Goal: Check status: Check status

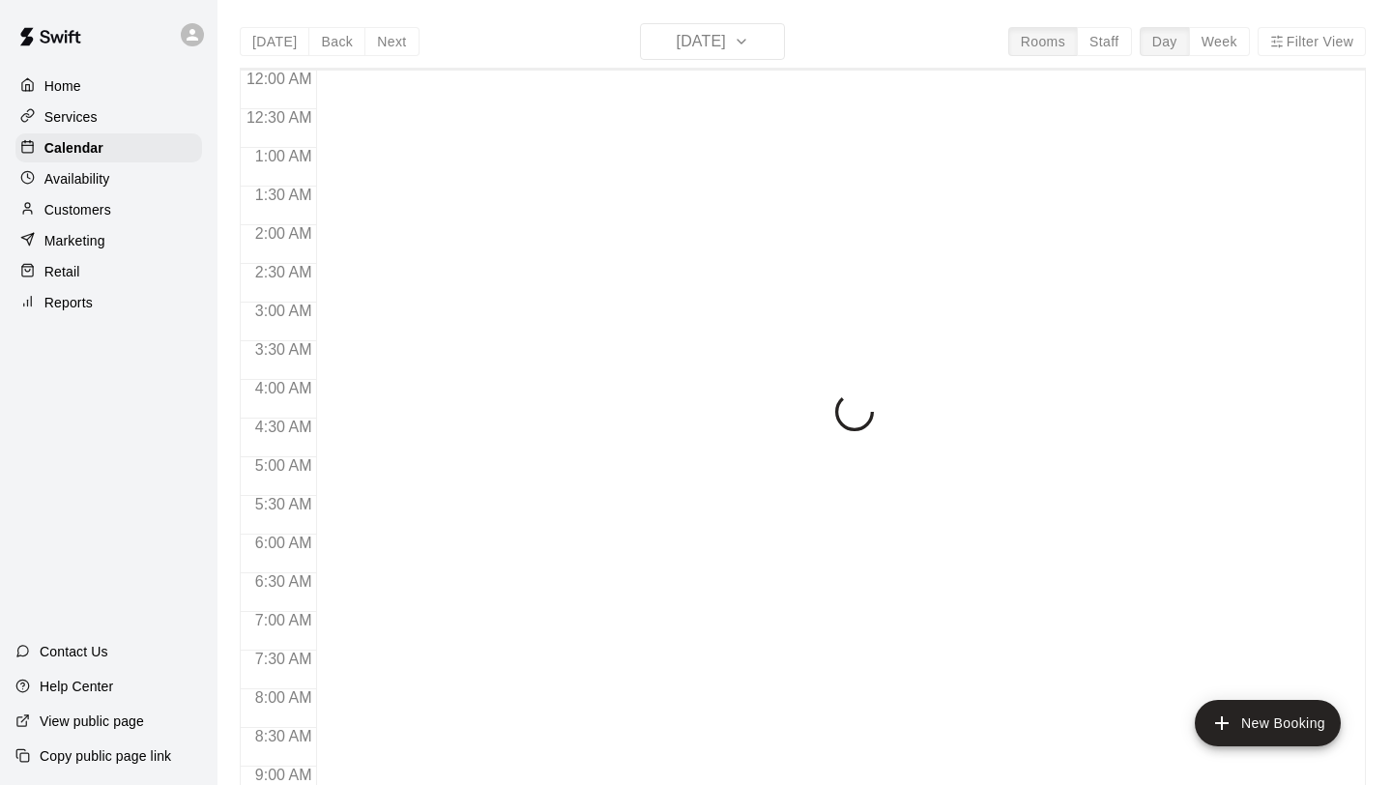
scroll to position [1084, 0]
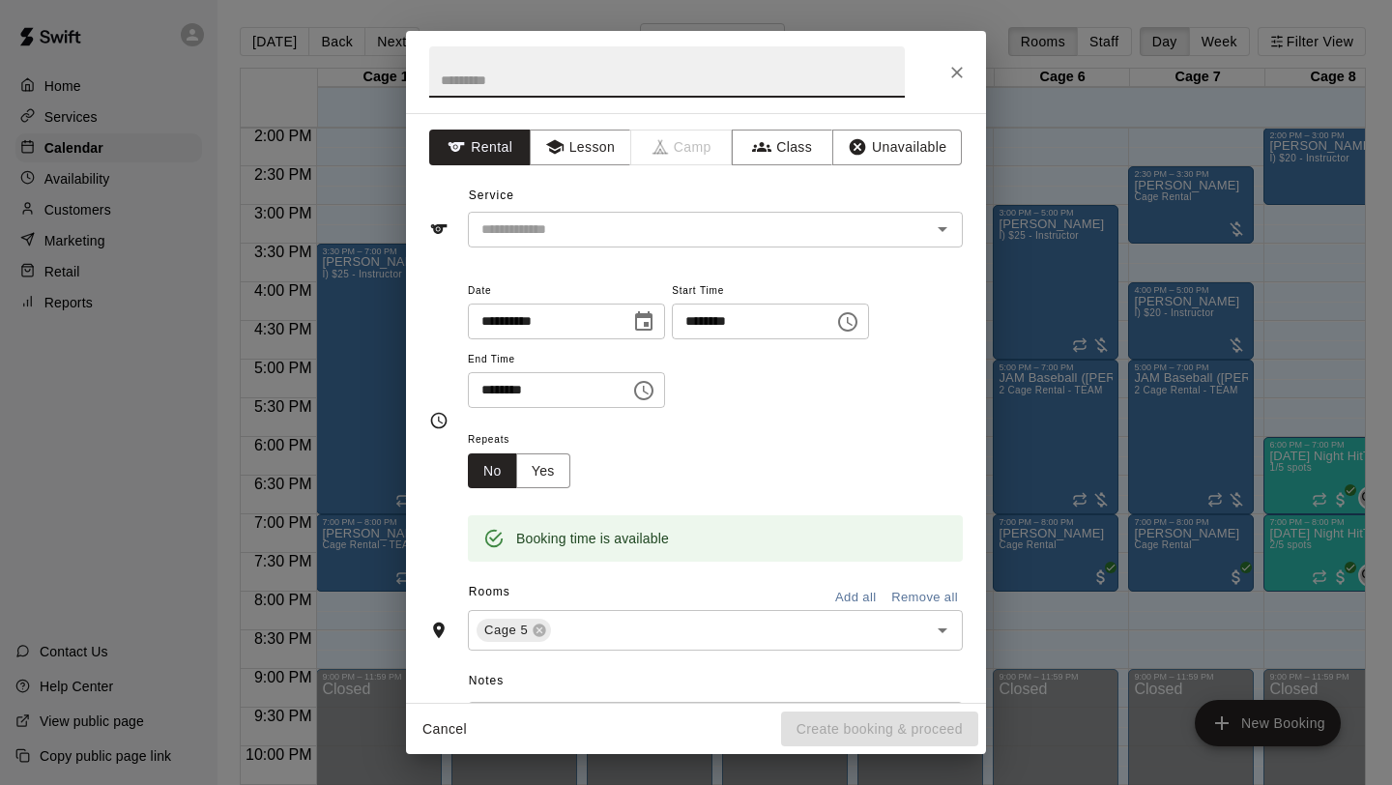
click at [958, 68] on icon "Close" at bounding box center [957, 72] width 19 height 19
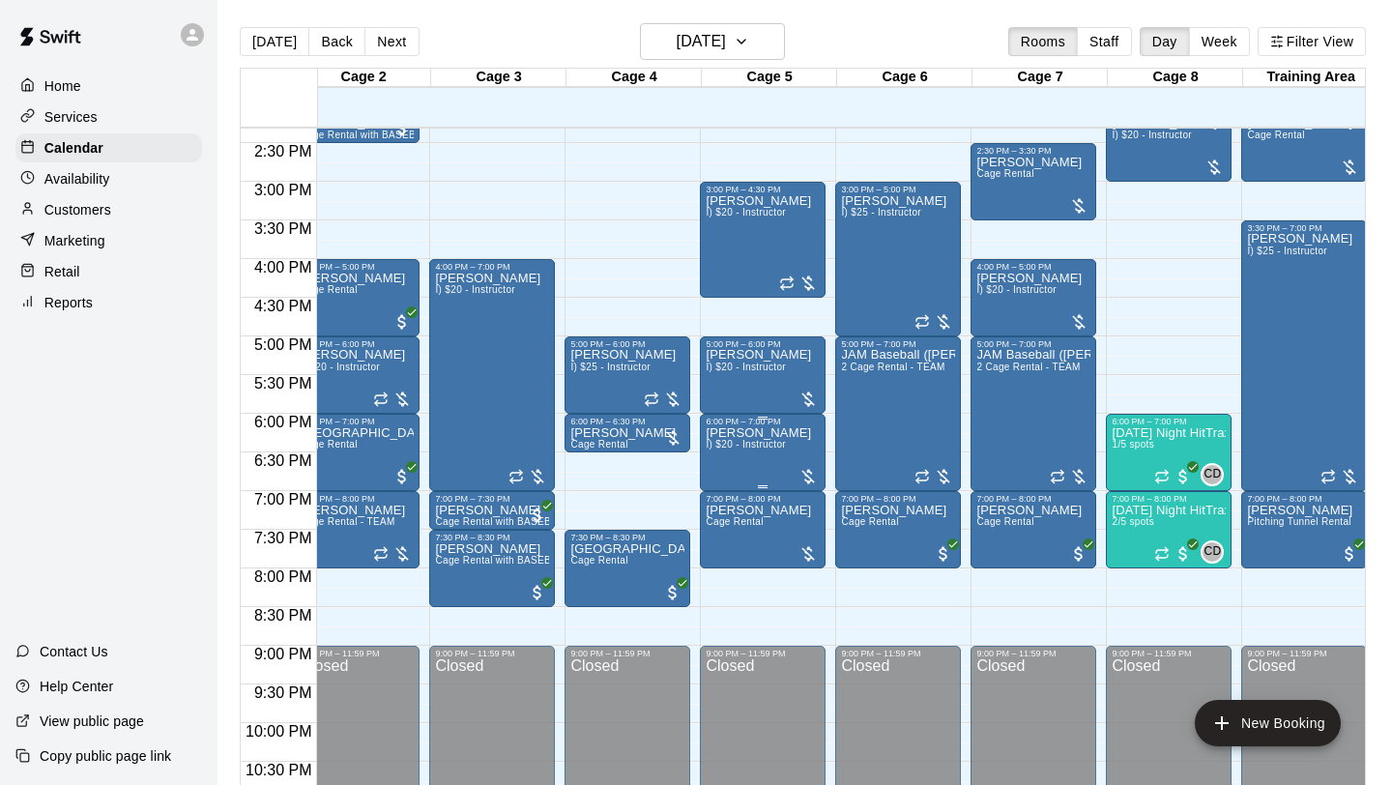
scroll to position [0, 170]
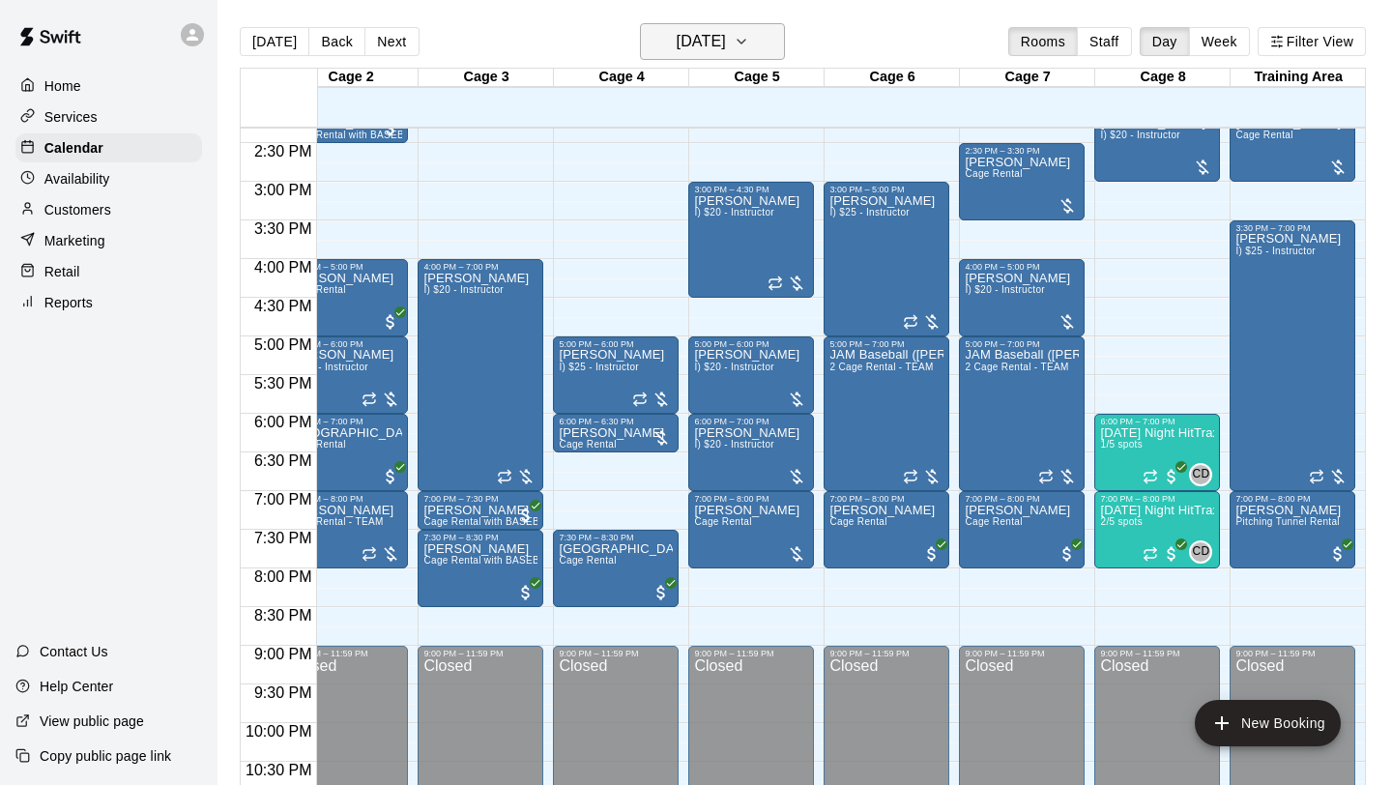
click at [744, 42] on button "[DATE]" at bounding box center [712, 41] width 145 height 37
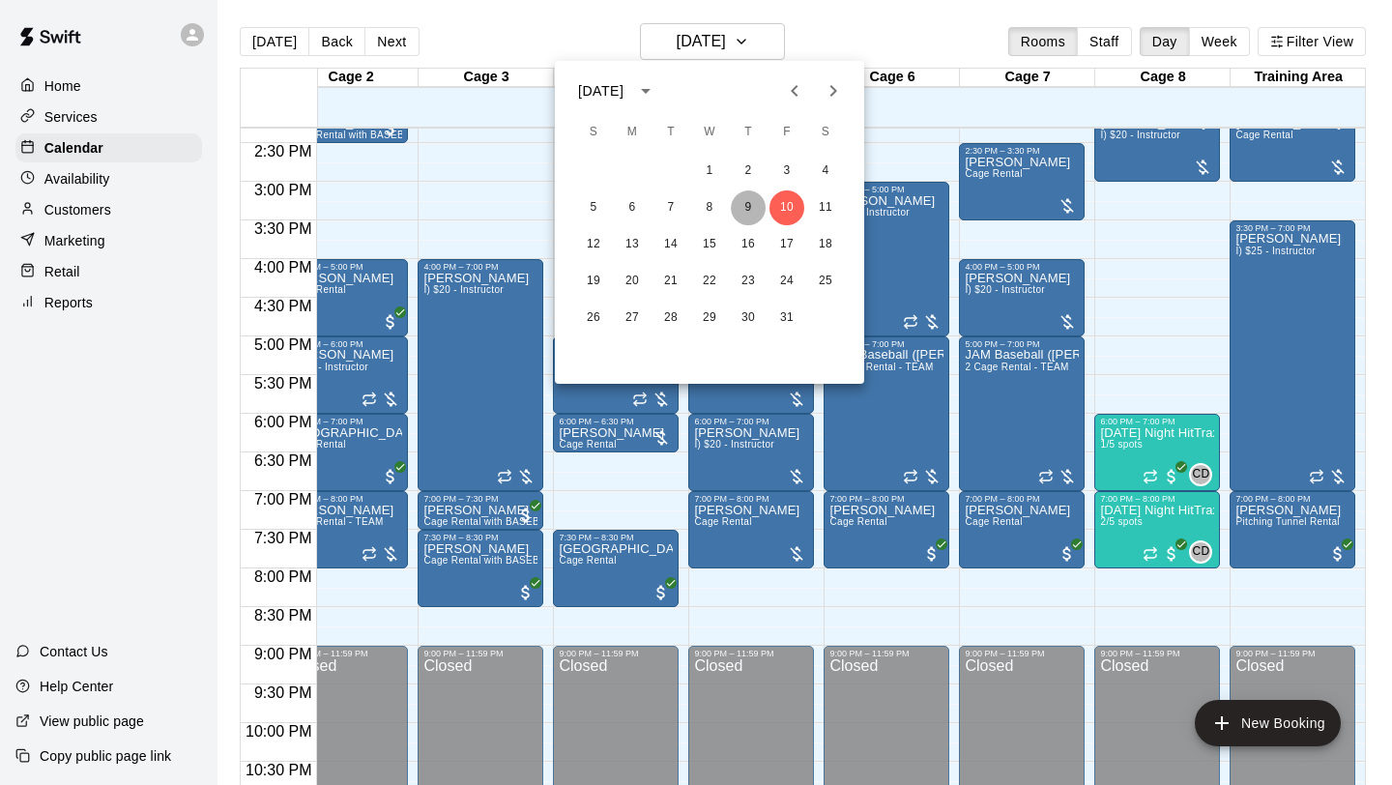
click at [753, 202] on button "9" at bounding box center [748, 207] width 35 height 35
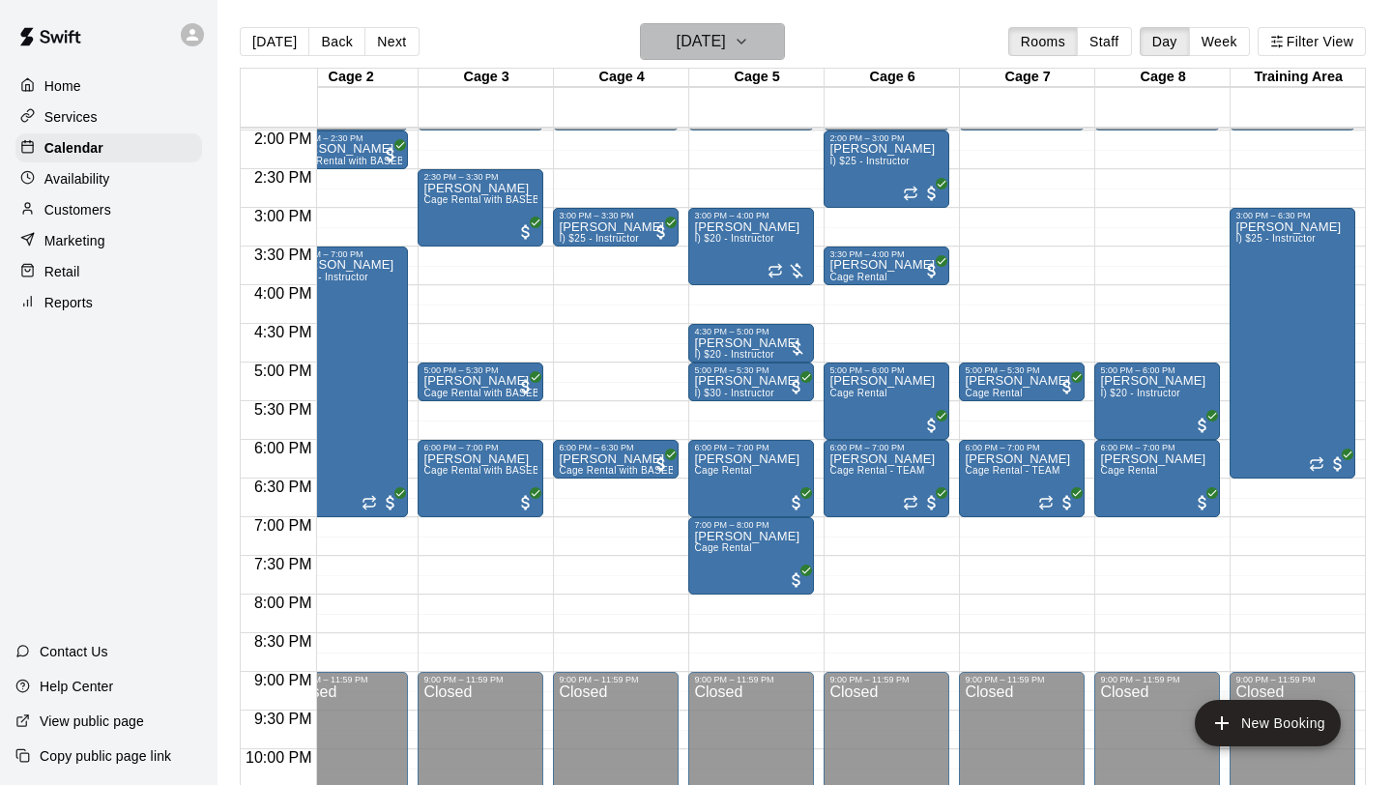
click at [677, 30] on h6 "[DATE]" at bounding box center [701, 41] width 49 height 27
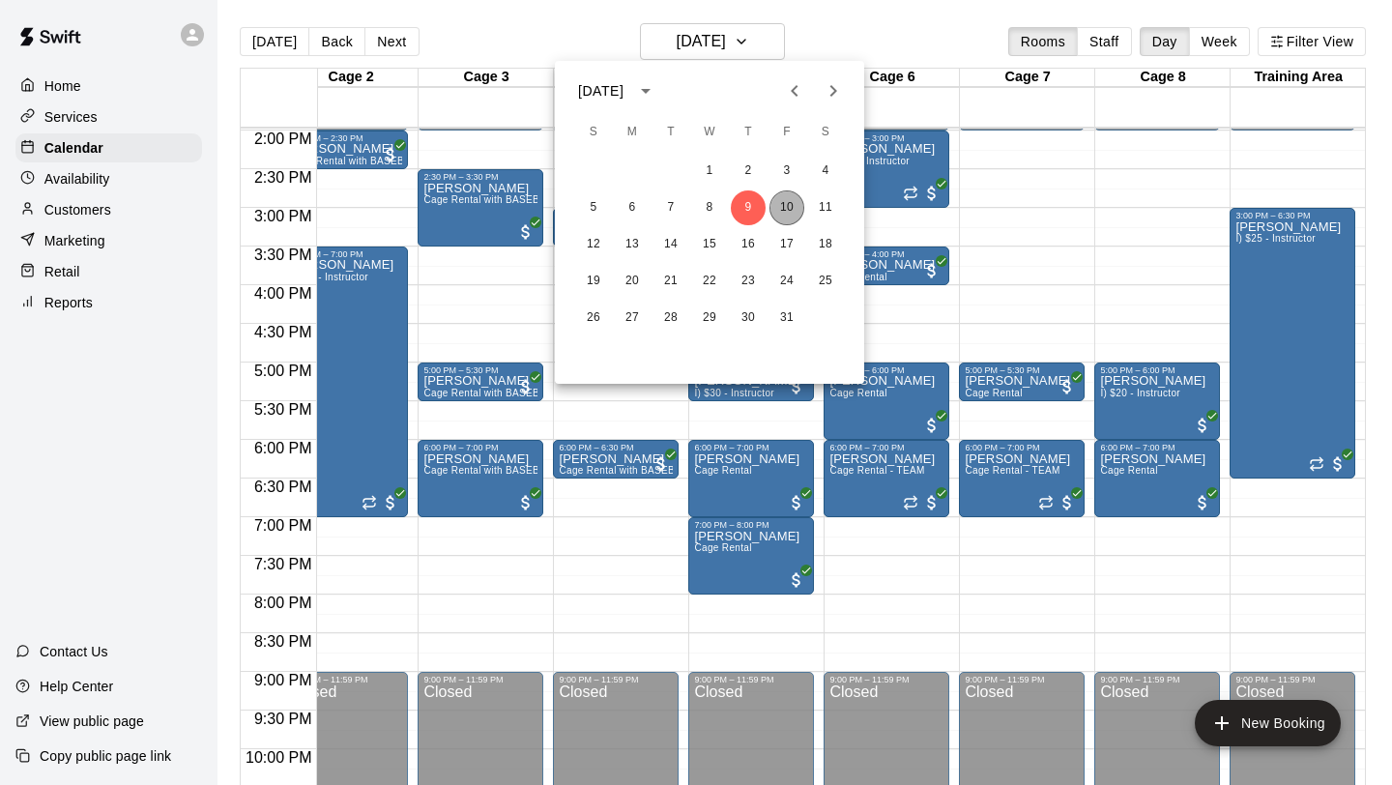
click at [792, 214] on button "10" at bounding box center [787, 207] width 35 height 35
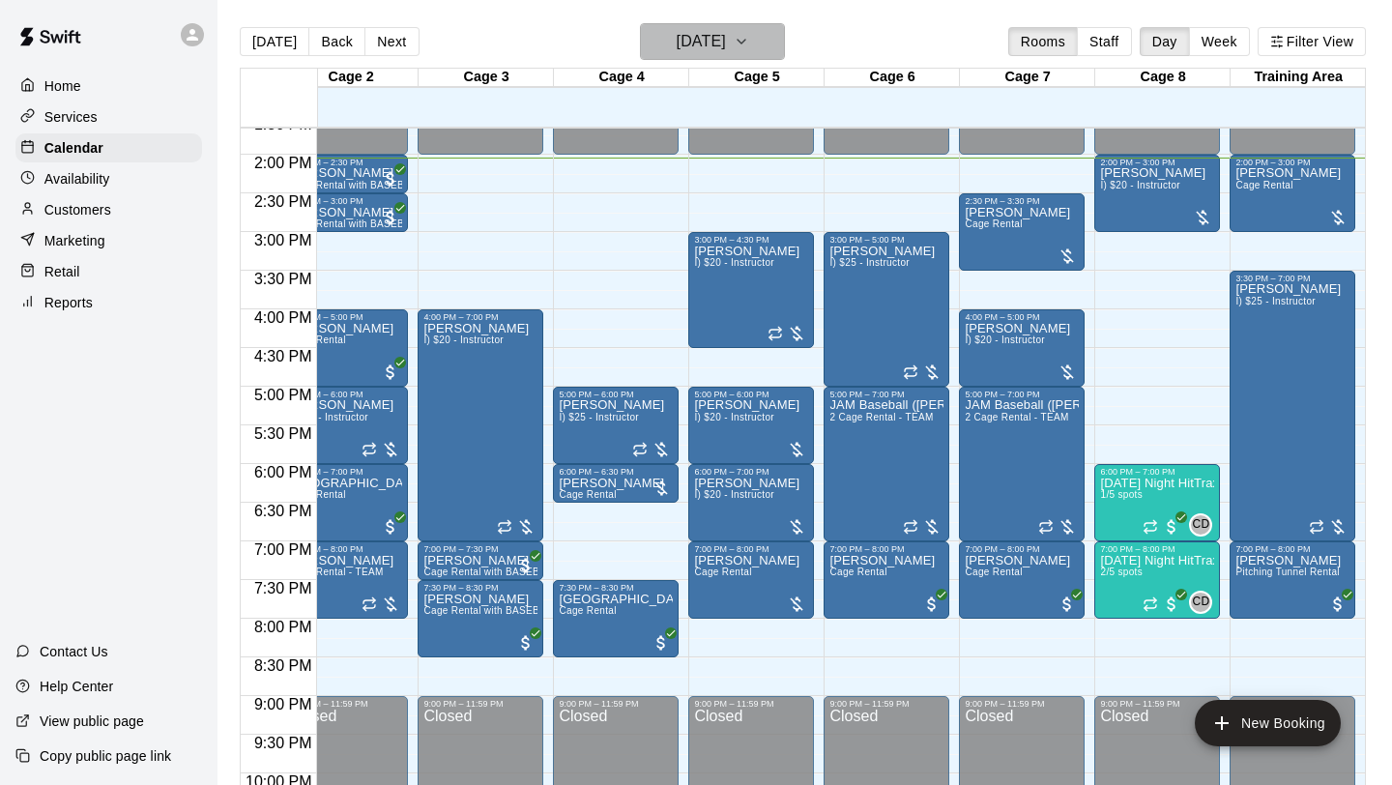
click at [716, 38] on h6 "[DATE]" at bounding box center [701, 41] width 49 height 27
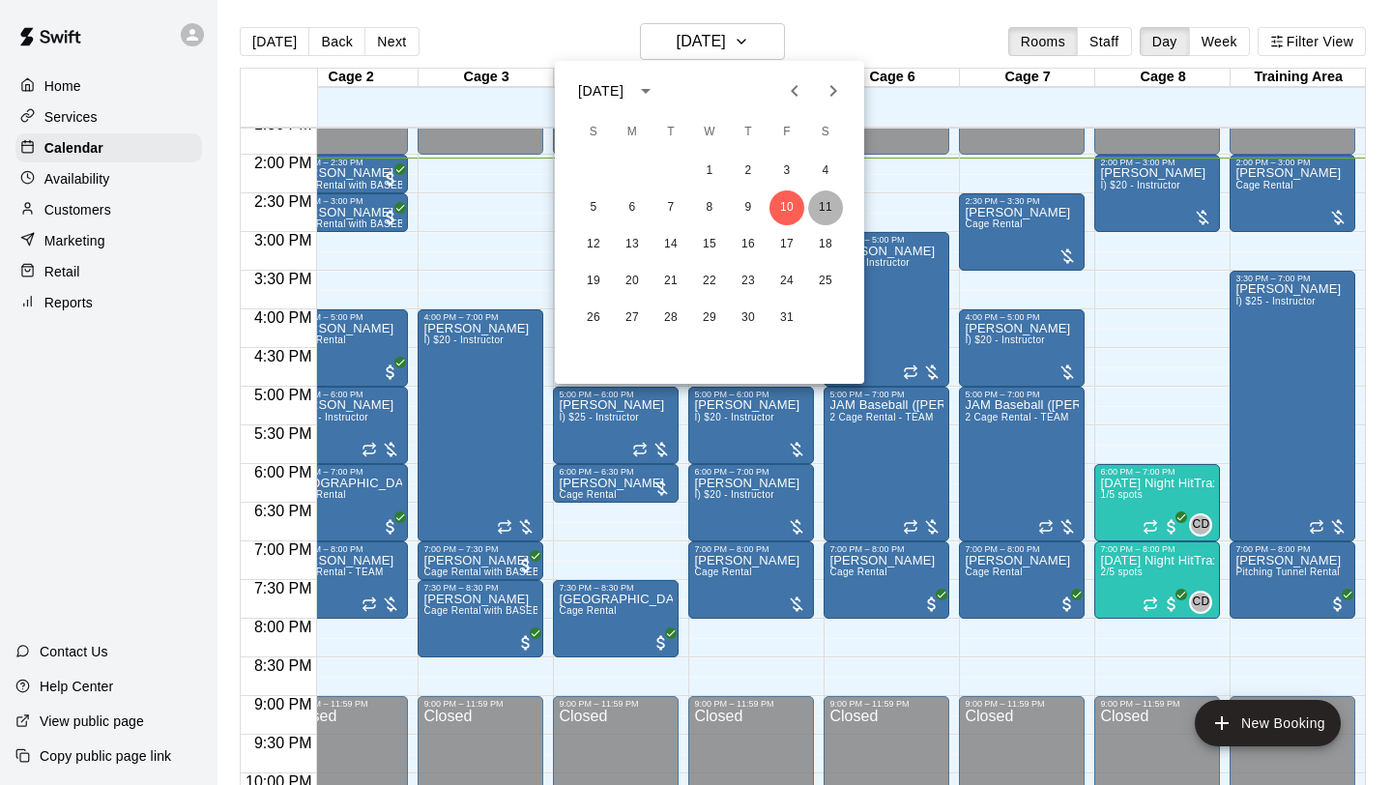
click at [821, 200] on button "11" at bounding box center [825, 207] width 35 height 35
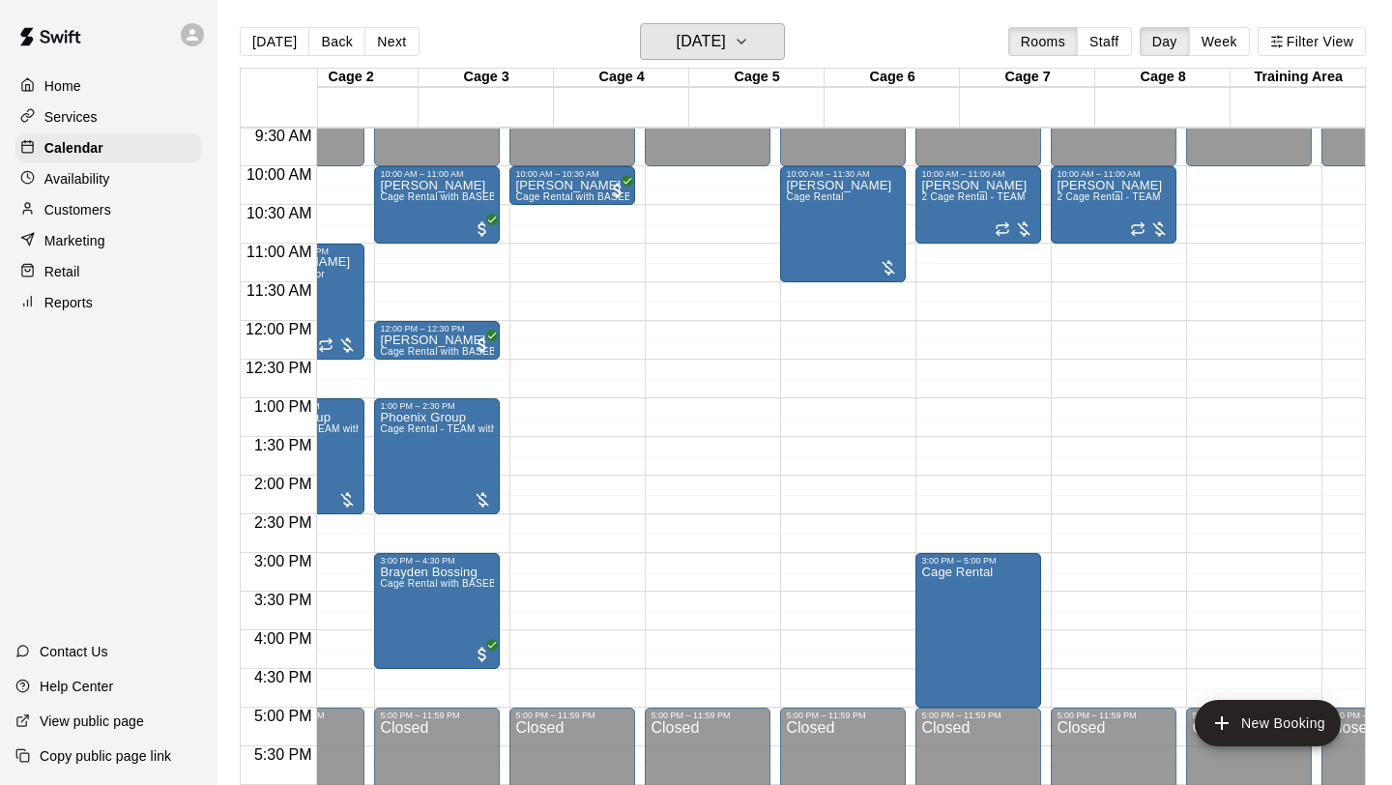
scroll to position [0, 0]
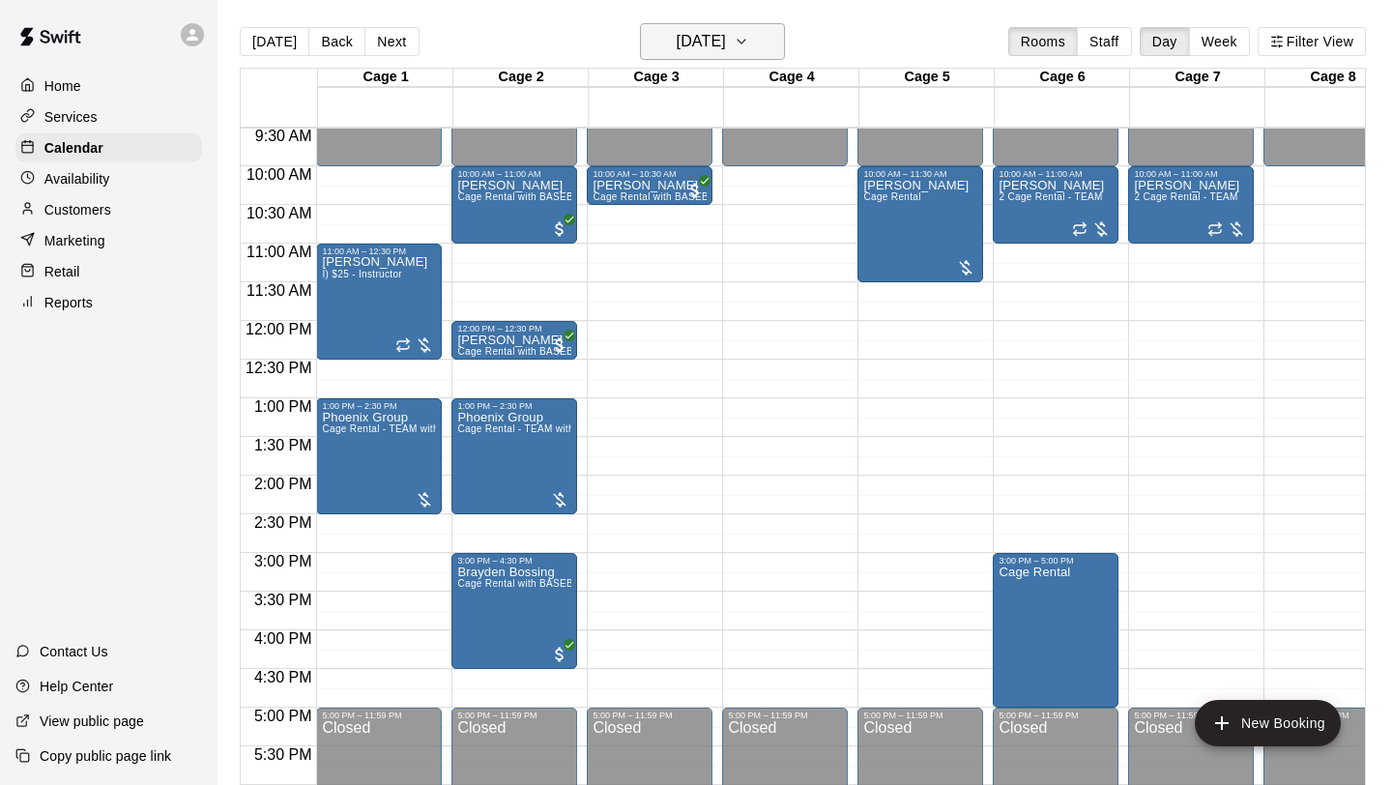
click at [717, 53] on h6 "[DATE]" at bounding box center [701, 41] width 49 height 27
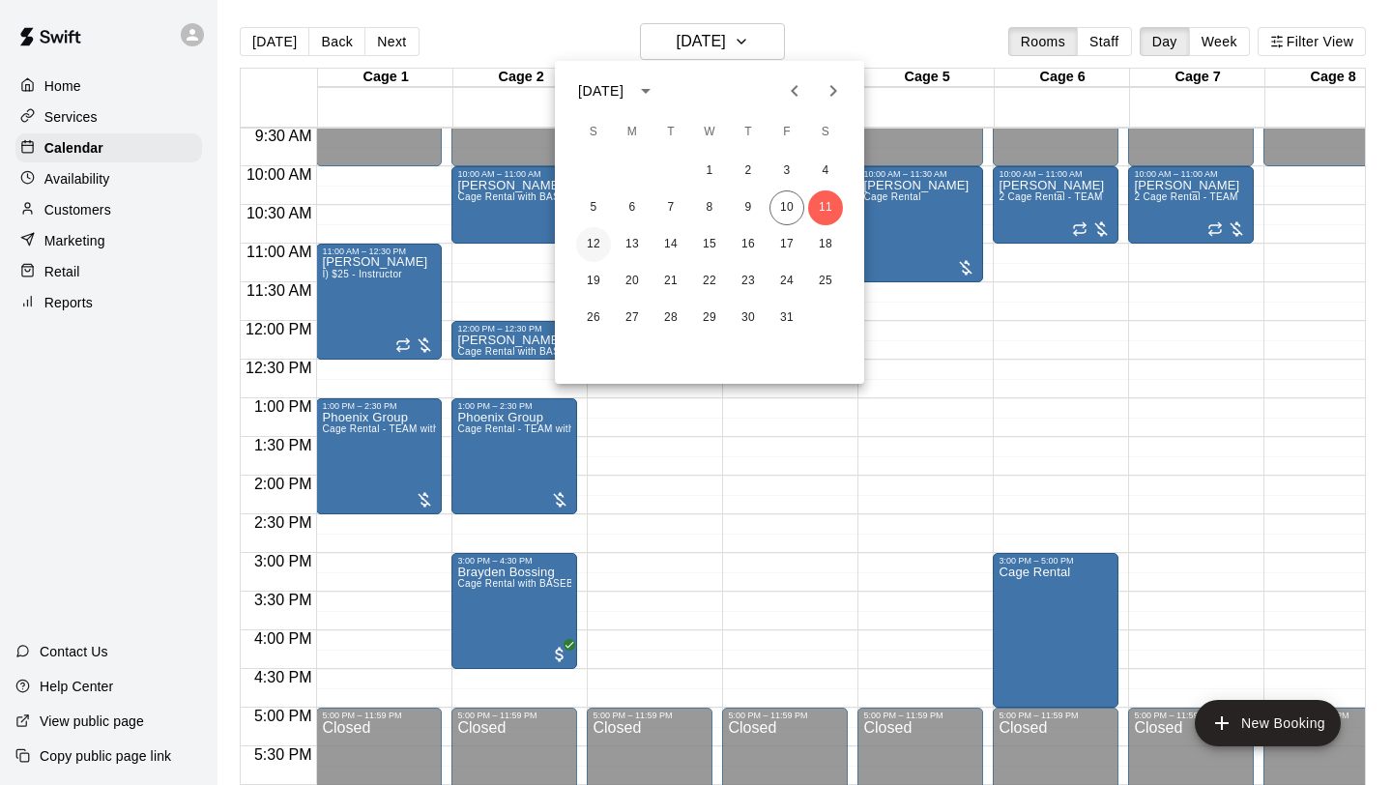
click at [595, 241] on button "12" at bounding box center [593, 244] width 35 height 35
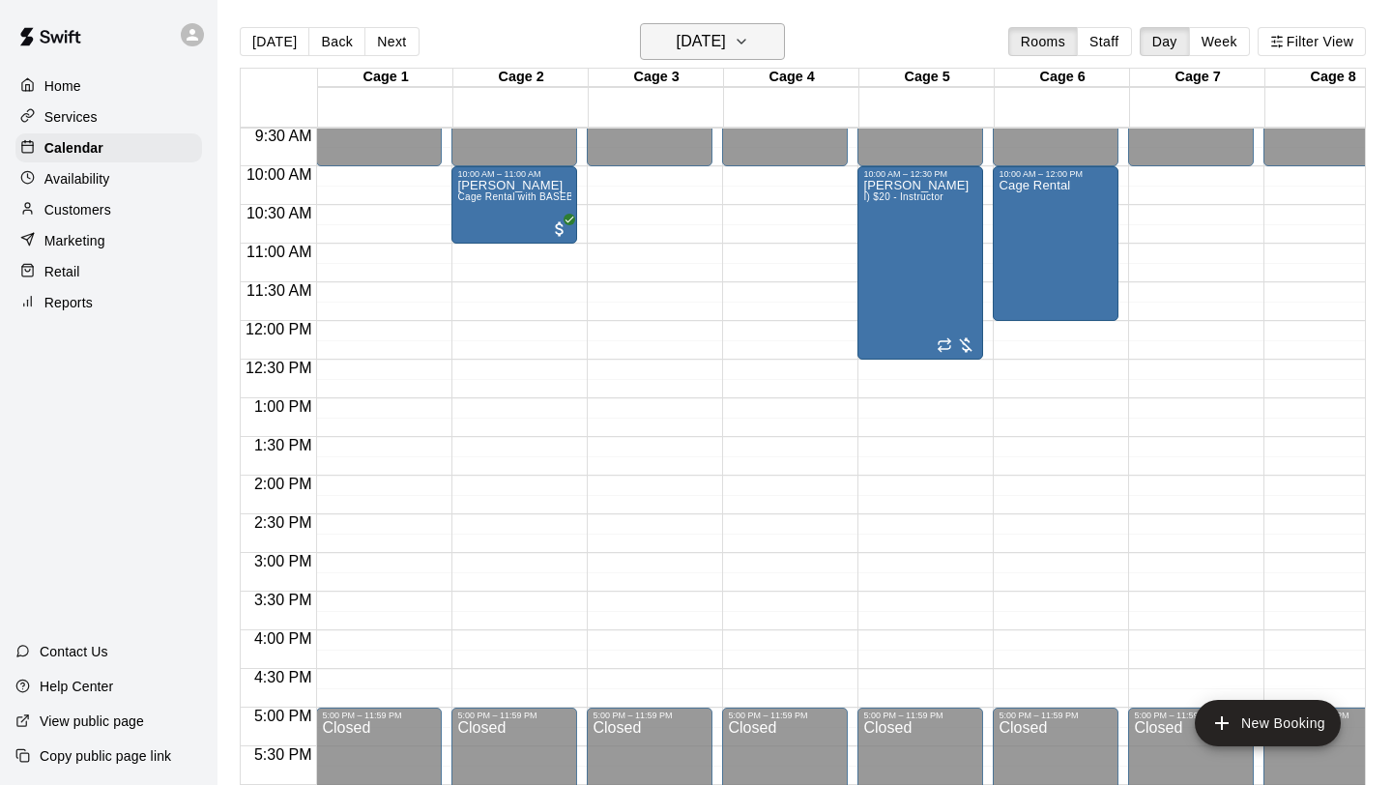
click at [696, 29] on h6 "[DATE]" at bounding box center [701, 41] width 49 height 27
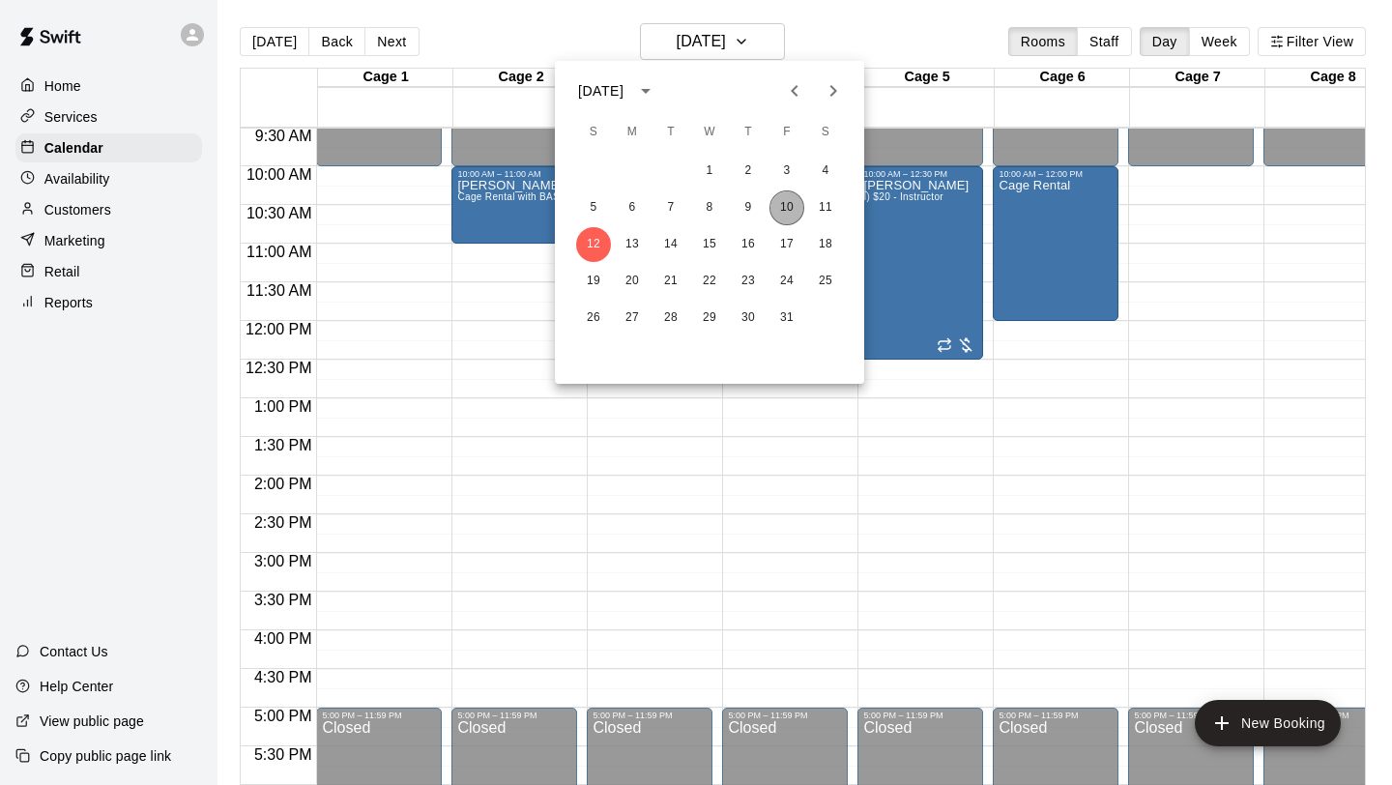
click at [785, 213] on button "10" at bounding box center [787, 207] width 35 height 35
